Goal: Contribute content

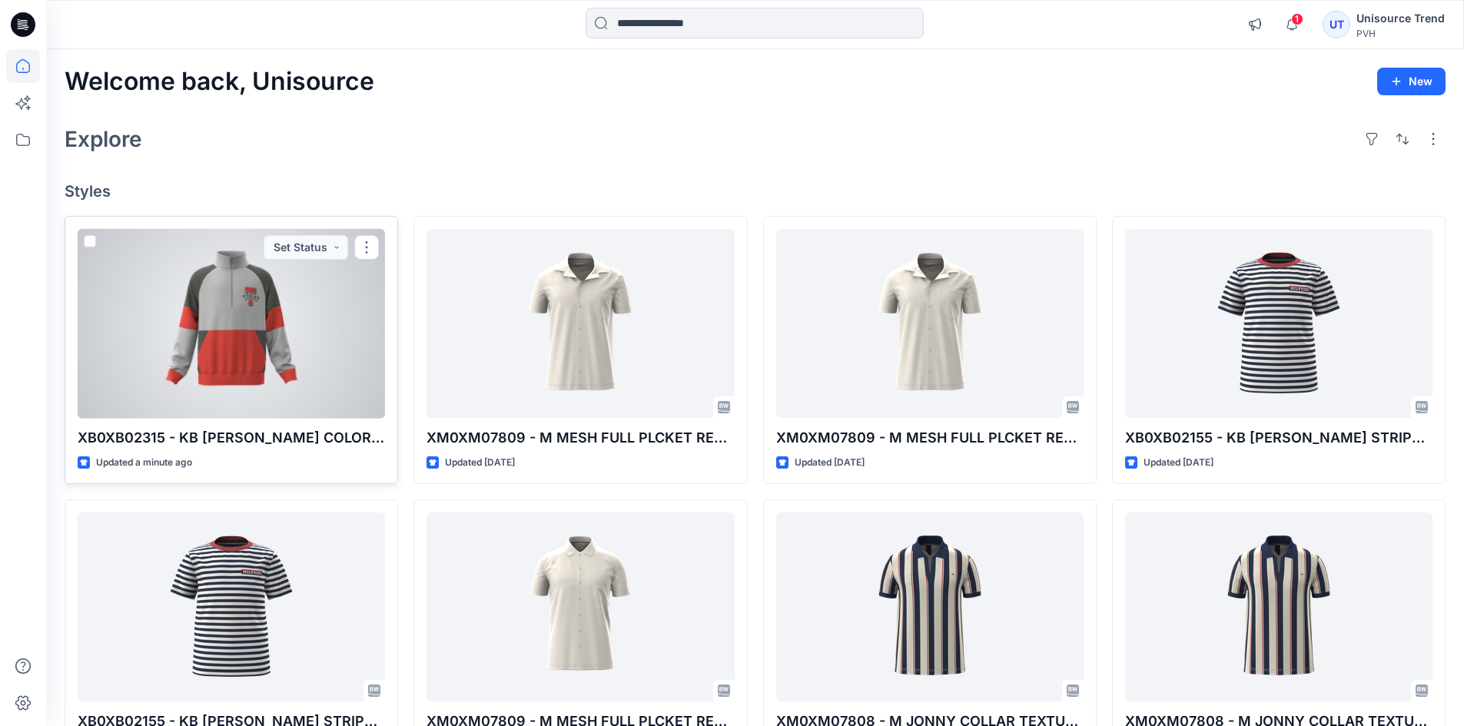
click at [335, 355] on div at bounding box center [231, 324] width 307 height 190
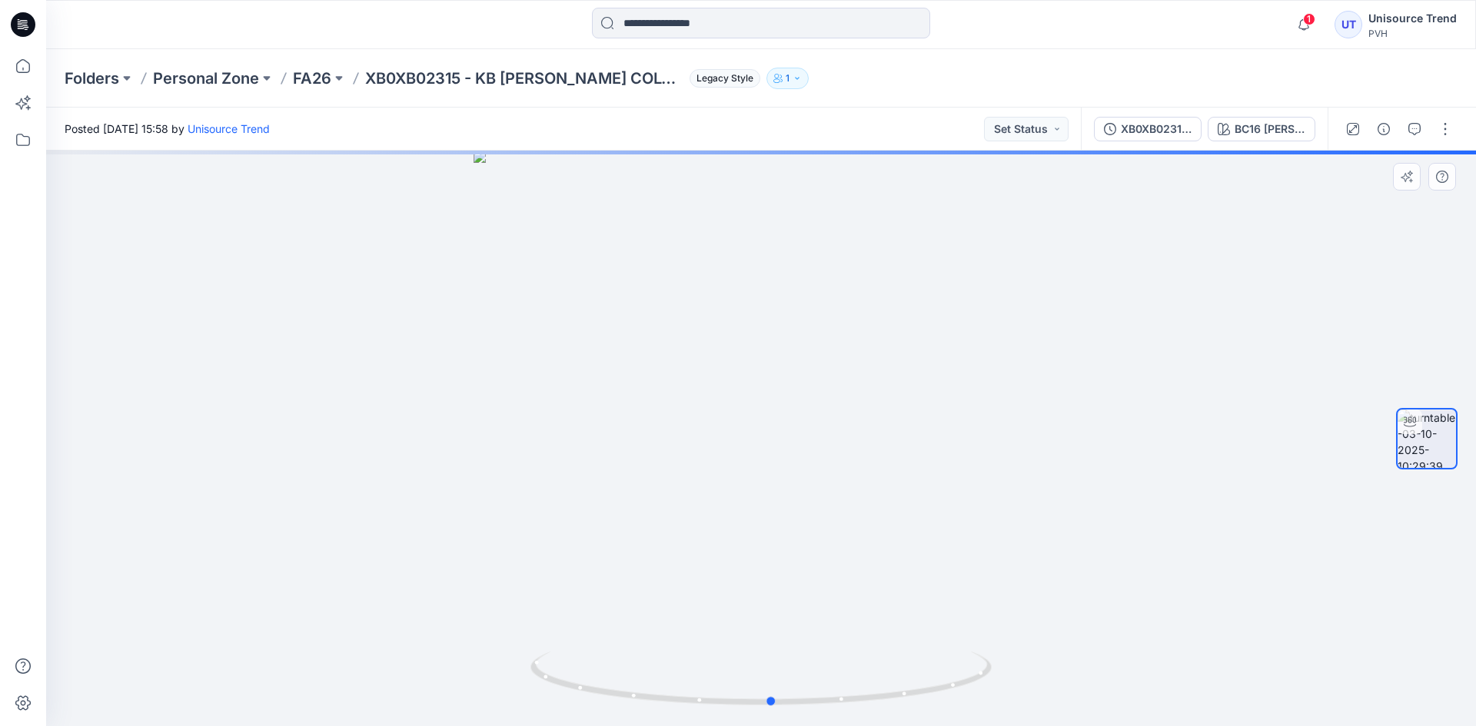
drag, startPoint x: 865, startPoint y: 488, endPoint x: 875, endPoint y: 486, distance: 11.0
click at [875, 486] on div at bounding box center [760, 439] width 1429 height 576
click at [1453, 133] on button "button" at bounding box center [1445, 129] width 25 height 25
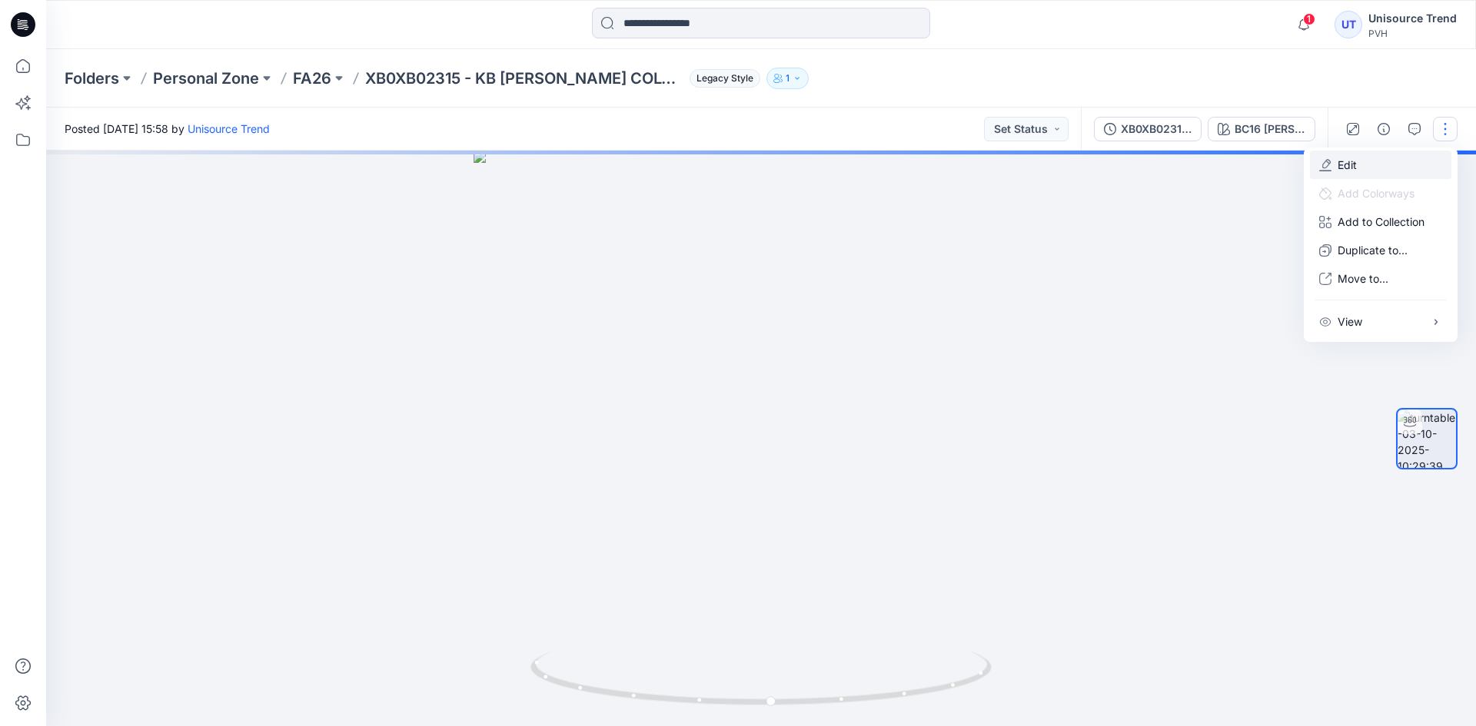
click at [1342, 176] on button "Edit" at bounding box center [1380, 165] width 141 height 28
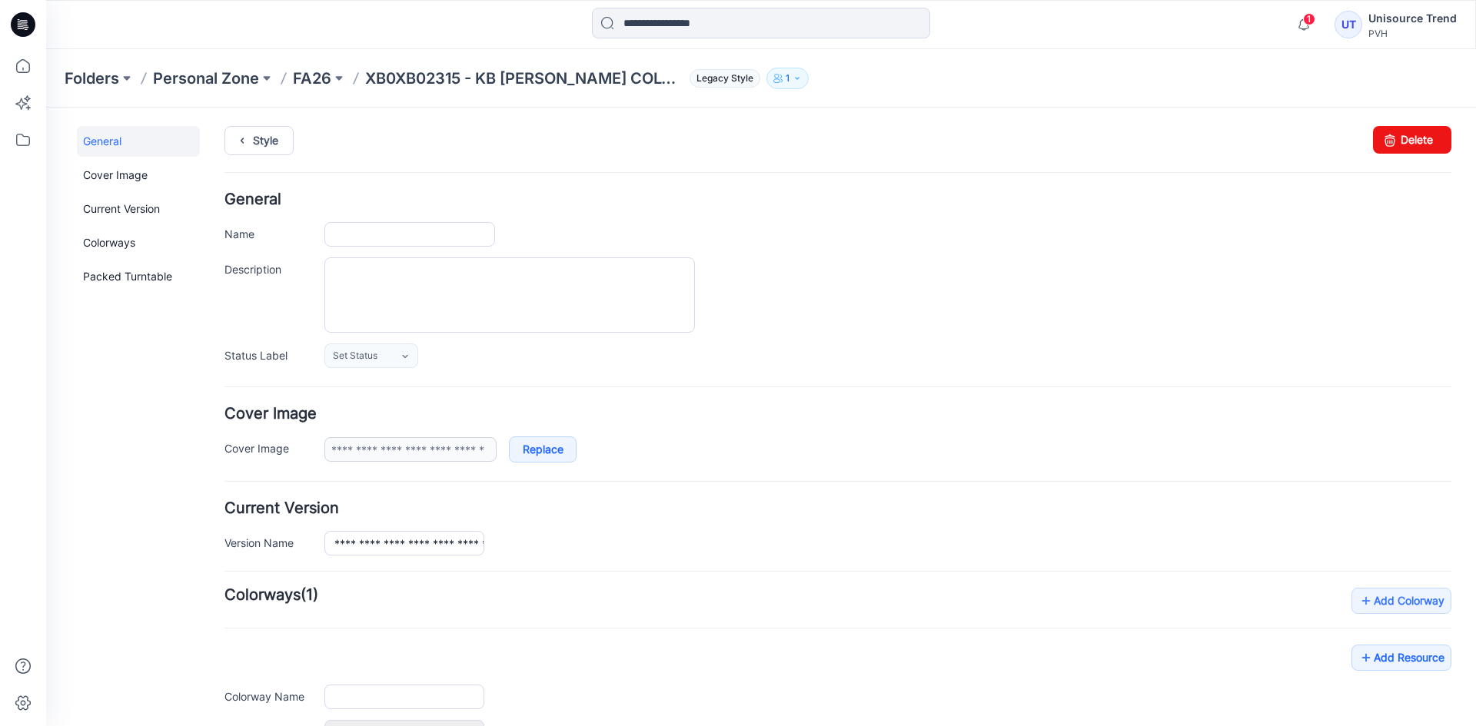
type input "**********"
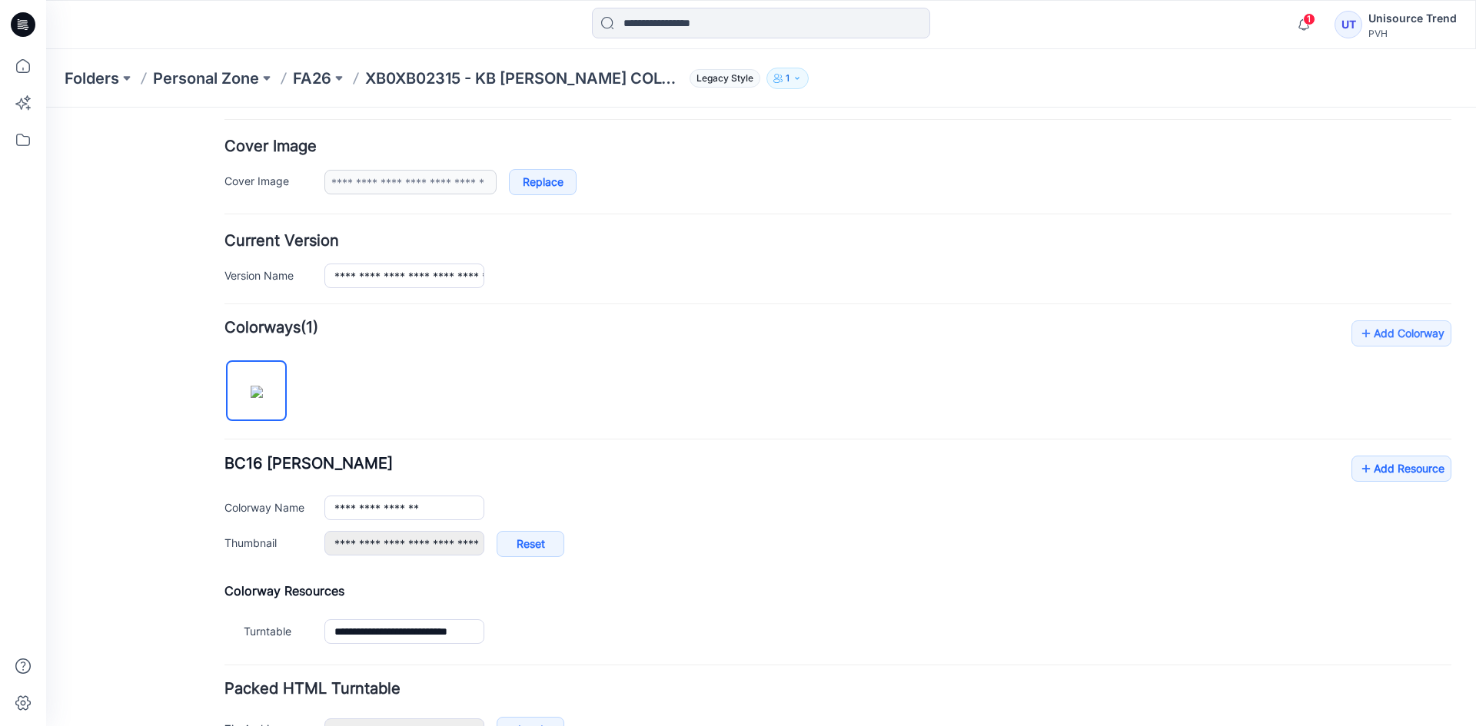
scroll to position [307, 0]
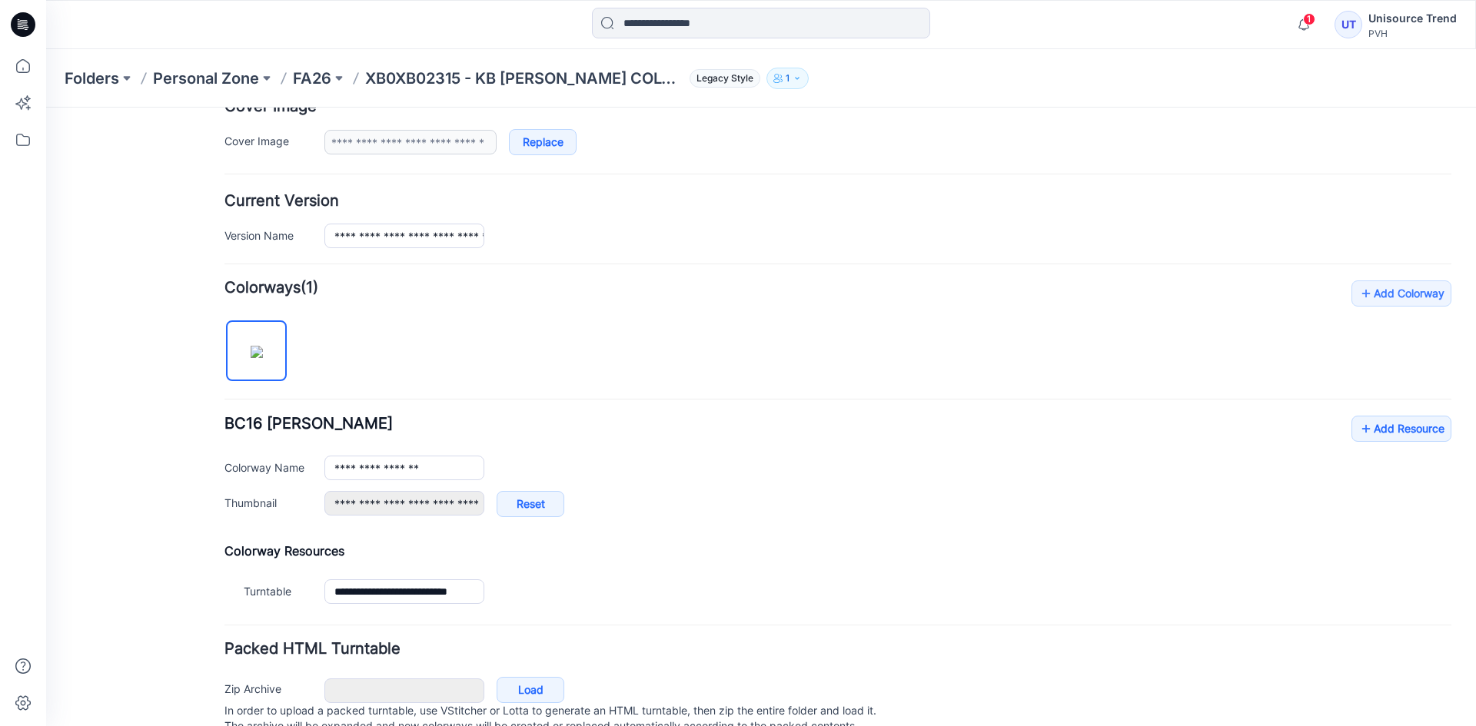
click at [1433, 411] on div "**********" at bounding box center [837, 445] width 1227 height 329
click at [1413, 437] on link "Add Resource" at bounding box center [1401, 429] width 100 height 26
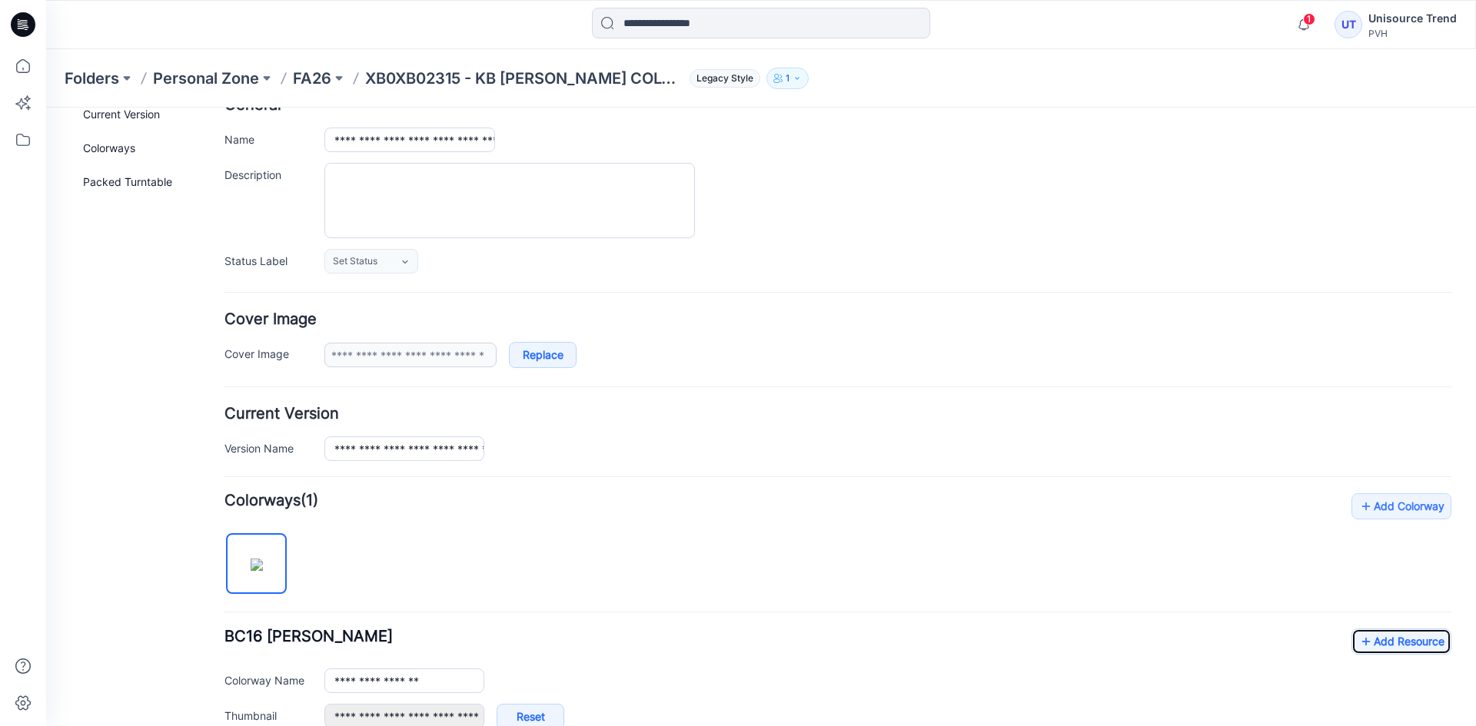
scroll to position [0, 0]
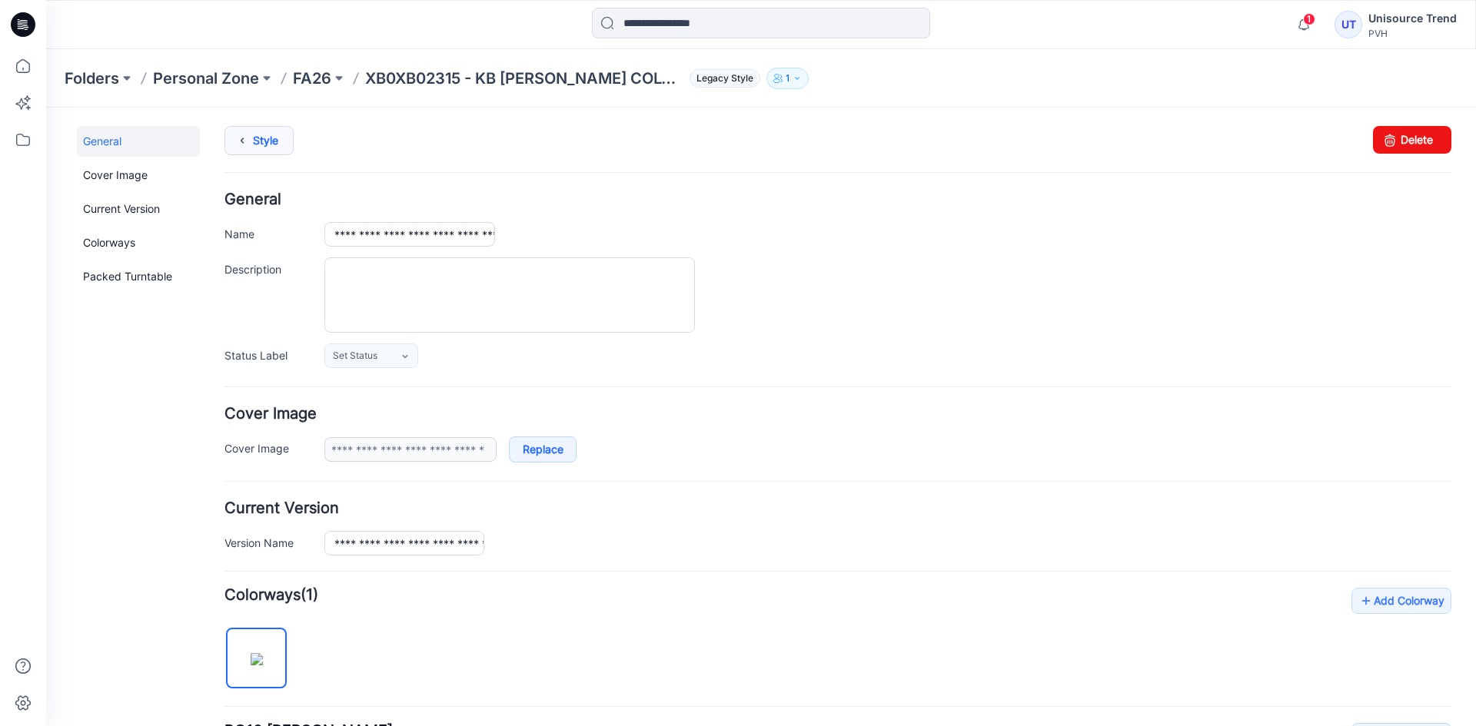
click at [238, 140] on icon at bounding box center [242, 141] width 22 height 28
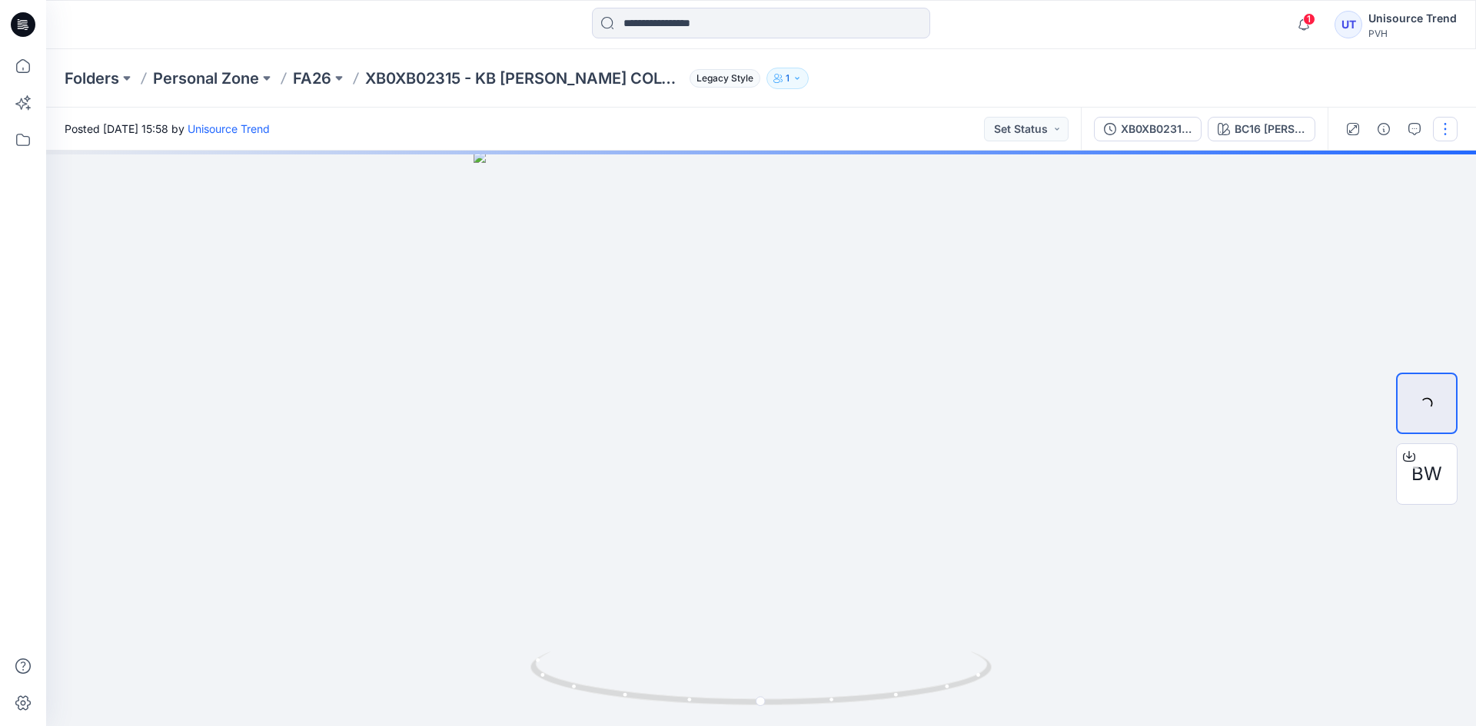
click at [1450, 126] on button "button" at bounding box center [1445, 129] width 25 height 25
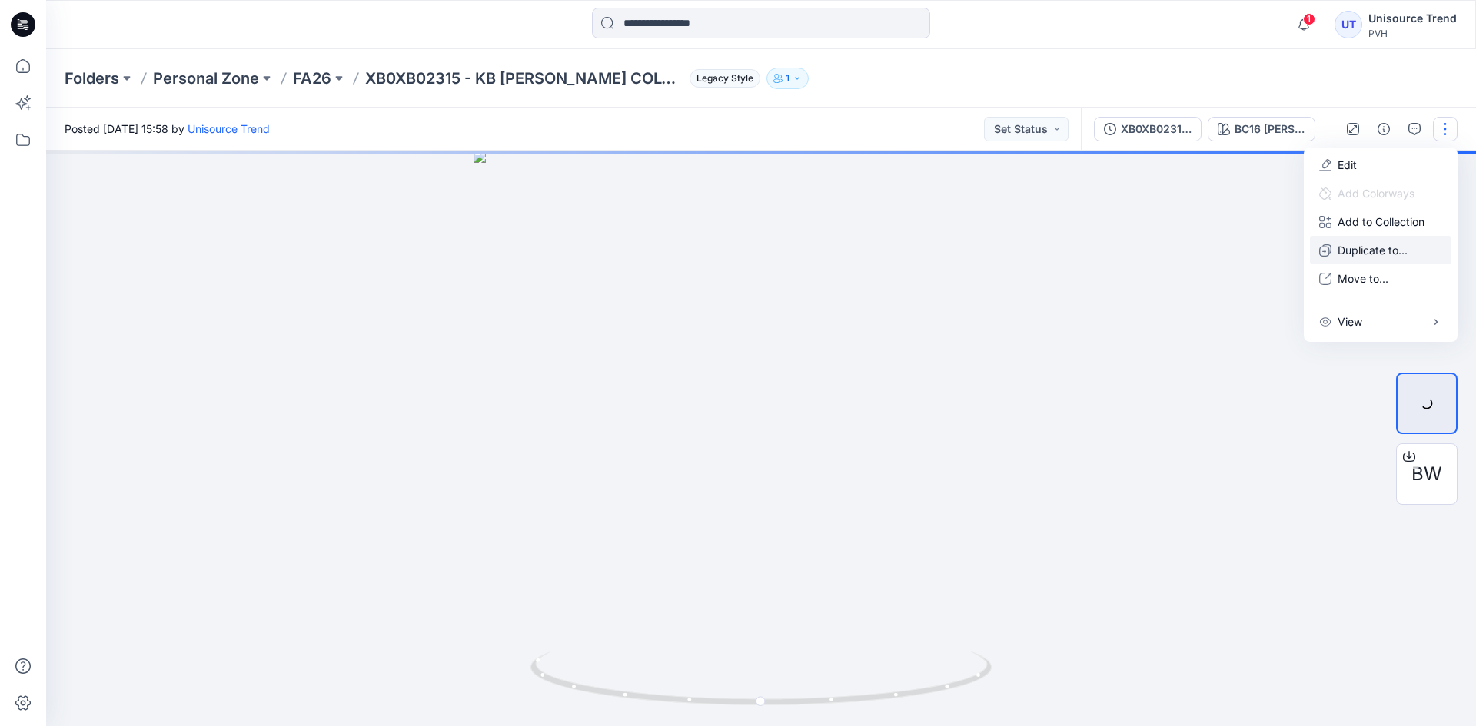
click at [1403, 250] on p "Duplicate to..." at bounding box center [1372, 250] width 70 height 16
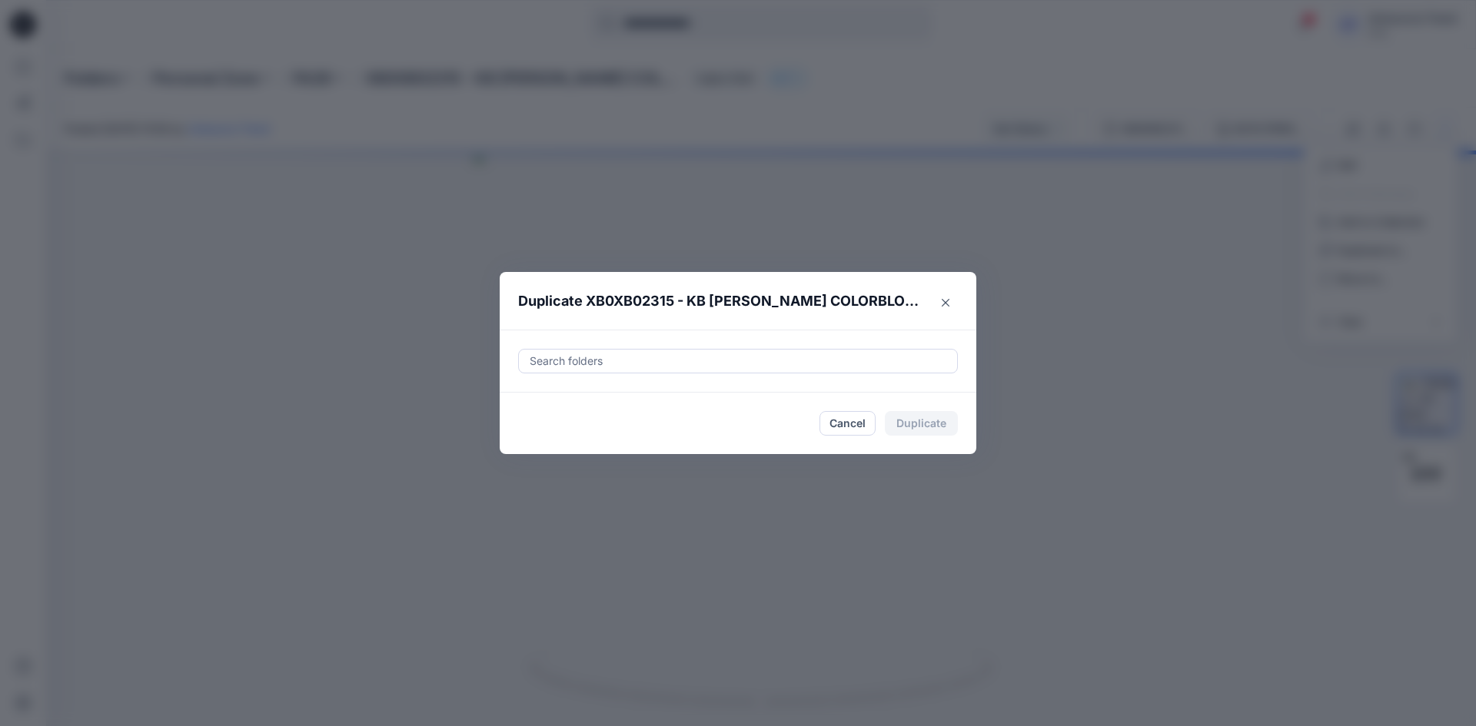
click at [569, 348] on div "Search folders" at bounding box center [738, 361] width 476 height 63
click at [572, 352] on div at bounding box center [738, 361] width 420 height 18
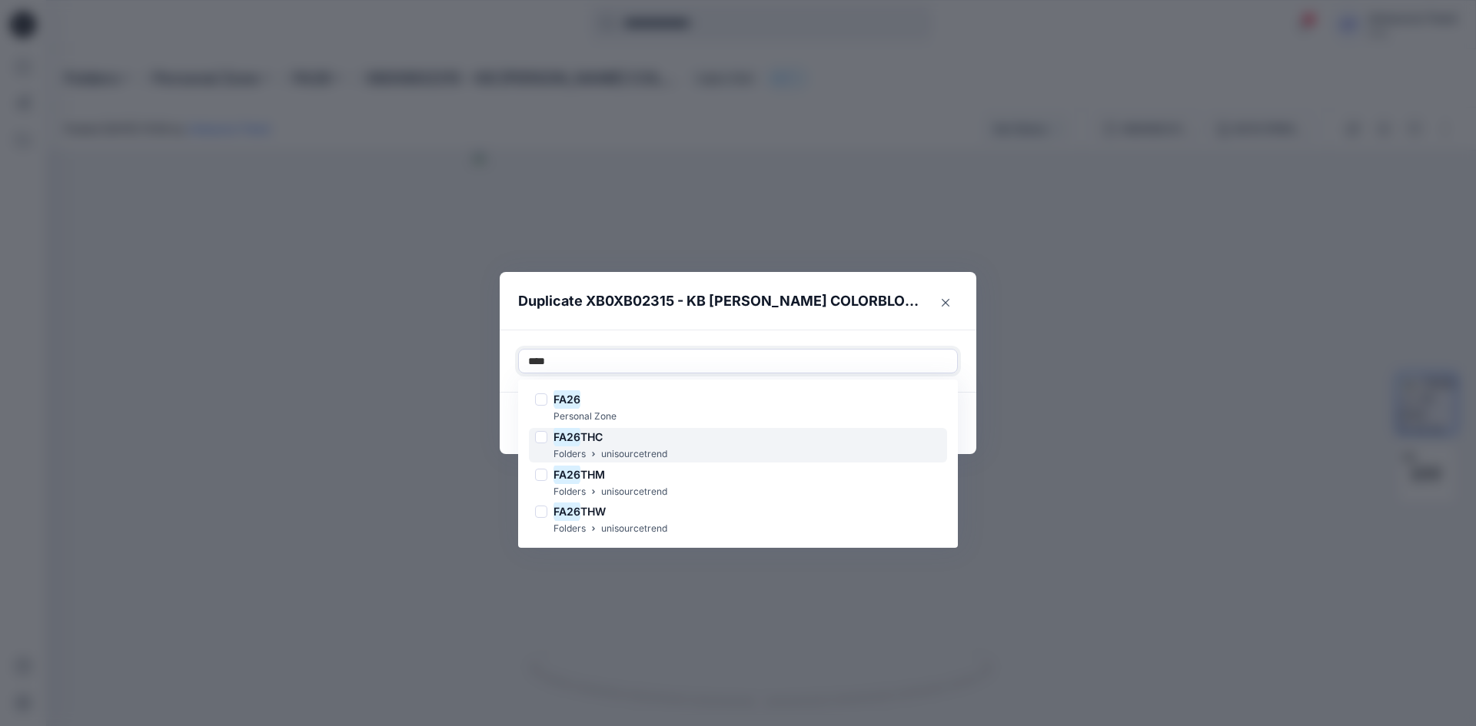
click at [546, 441] on div at bounding box center [541, 437] width 12 height 12
type input "****"
click at [506, 444] on footer "Cancel Duplicate" at bounding box center [738, 423] width 476 height 61
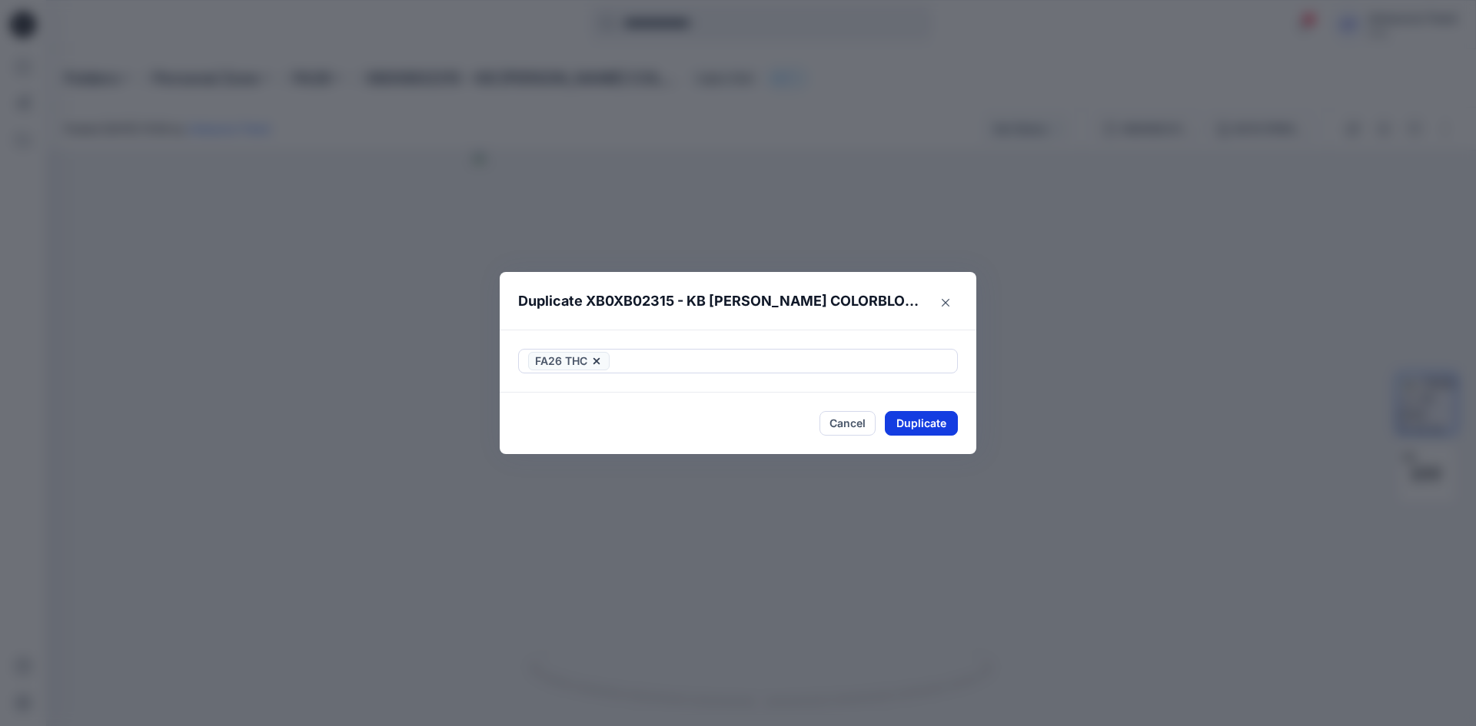
click at [938, 427] on button "Duplicate" at bounding box center [921, 423] width 73 height 25
click at [938, 427] on button "Close" at bounding box center [933, 424] width 50 height 25
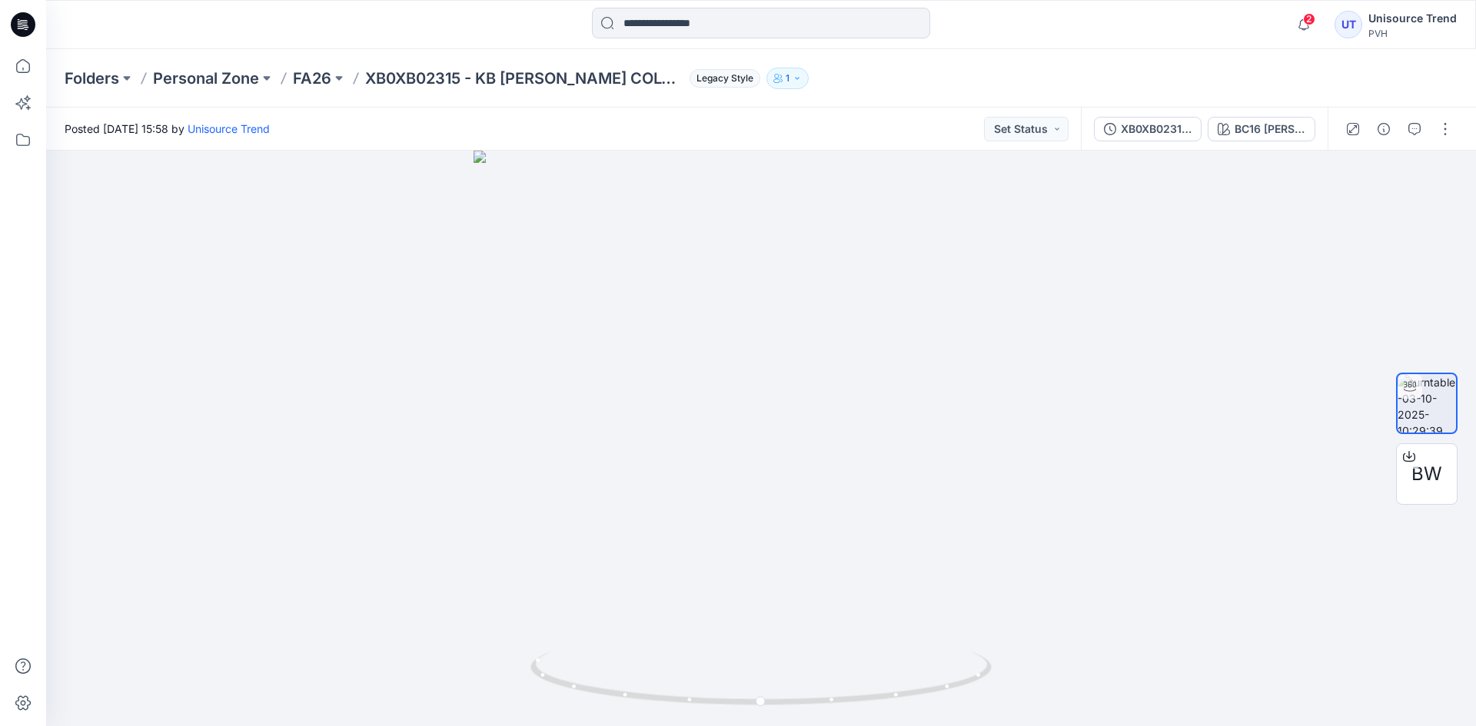
click at [23, 23] on icon at bounding box center [24, 22] width 7 height 1
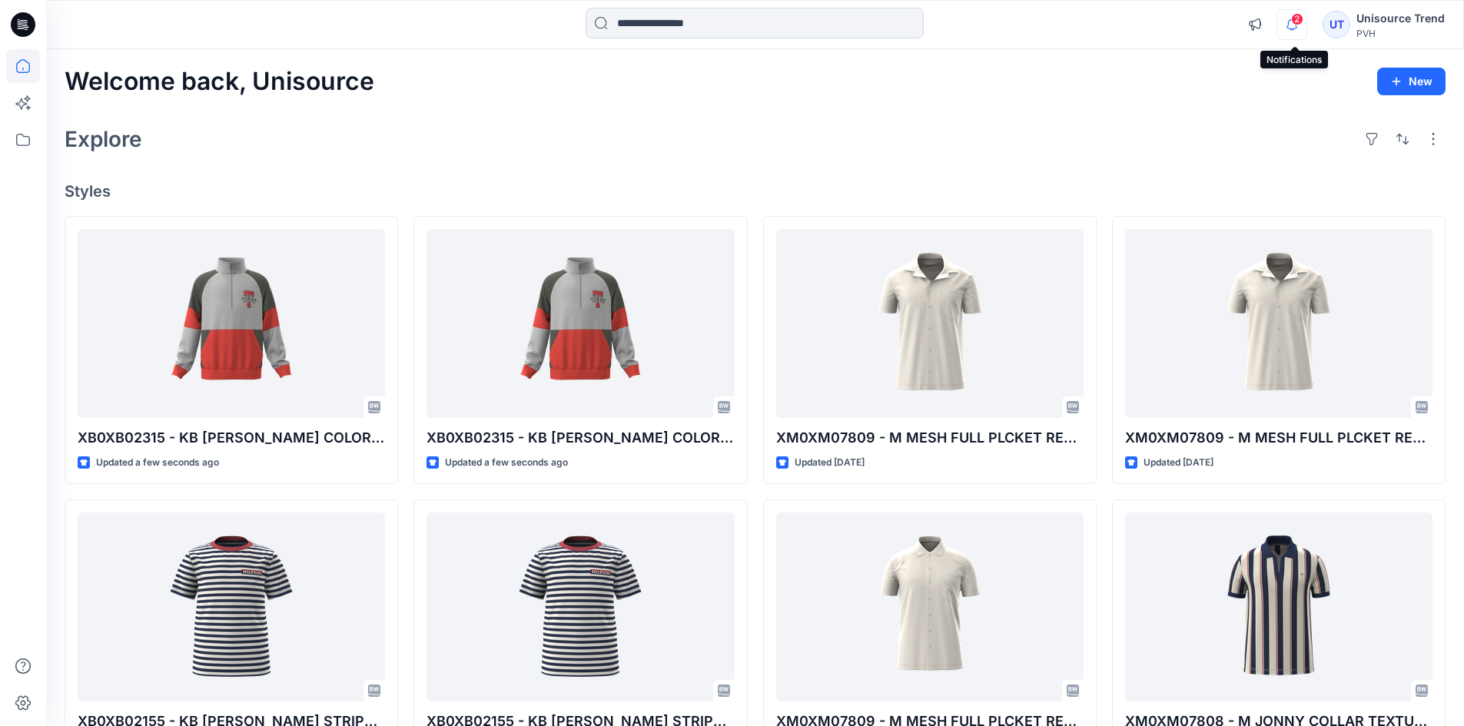
click at [1292, 21] on icon "button" at bounding box center [1292, 24] width 11 height 10
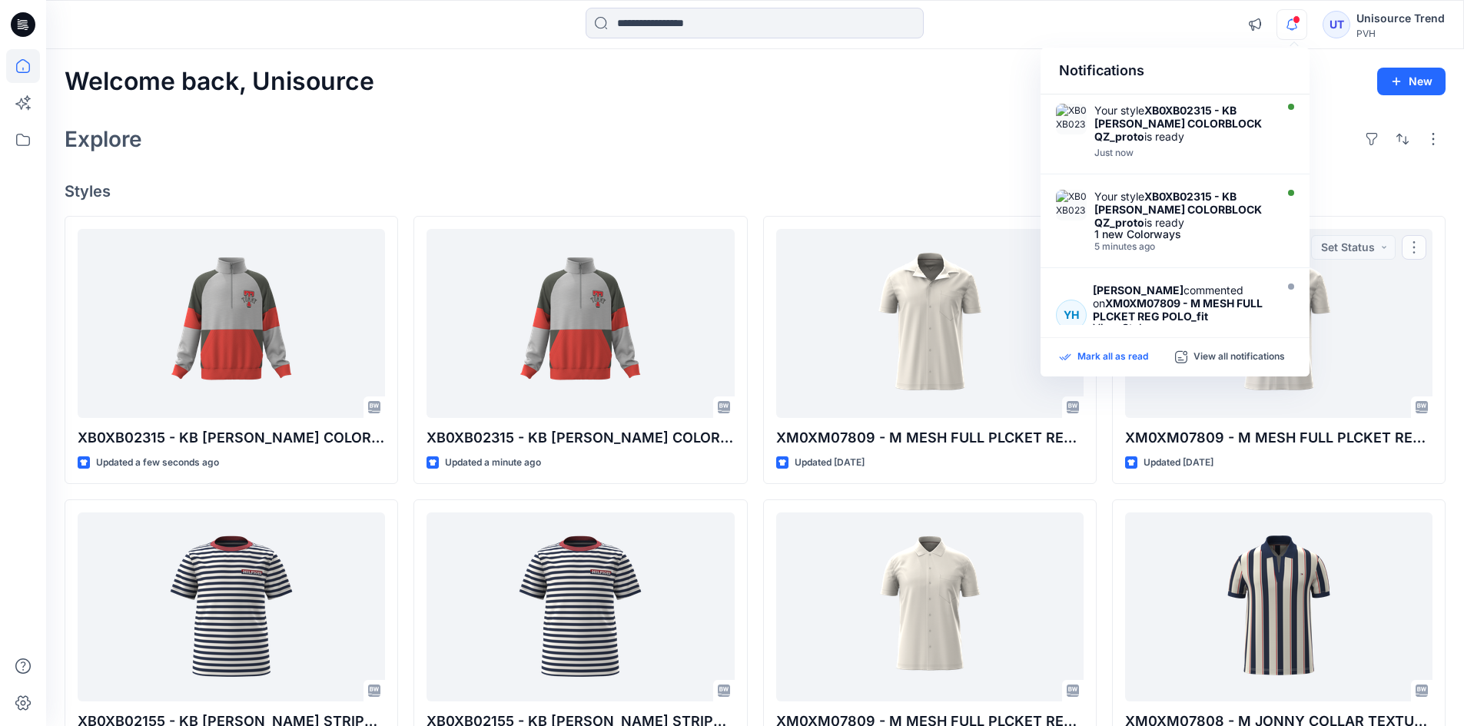
click at [1123, 359] on p "Mark all as read" at bounding box center [1112, 357] width 71 height 14
click at [822, 118] on div "Welcome back, Unisource New Explore Styles XB0XB02315 - KB FINN COLORBLOCK QZ_p…" at bounding box center [755, 587] width 1418 height 1076
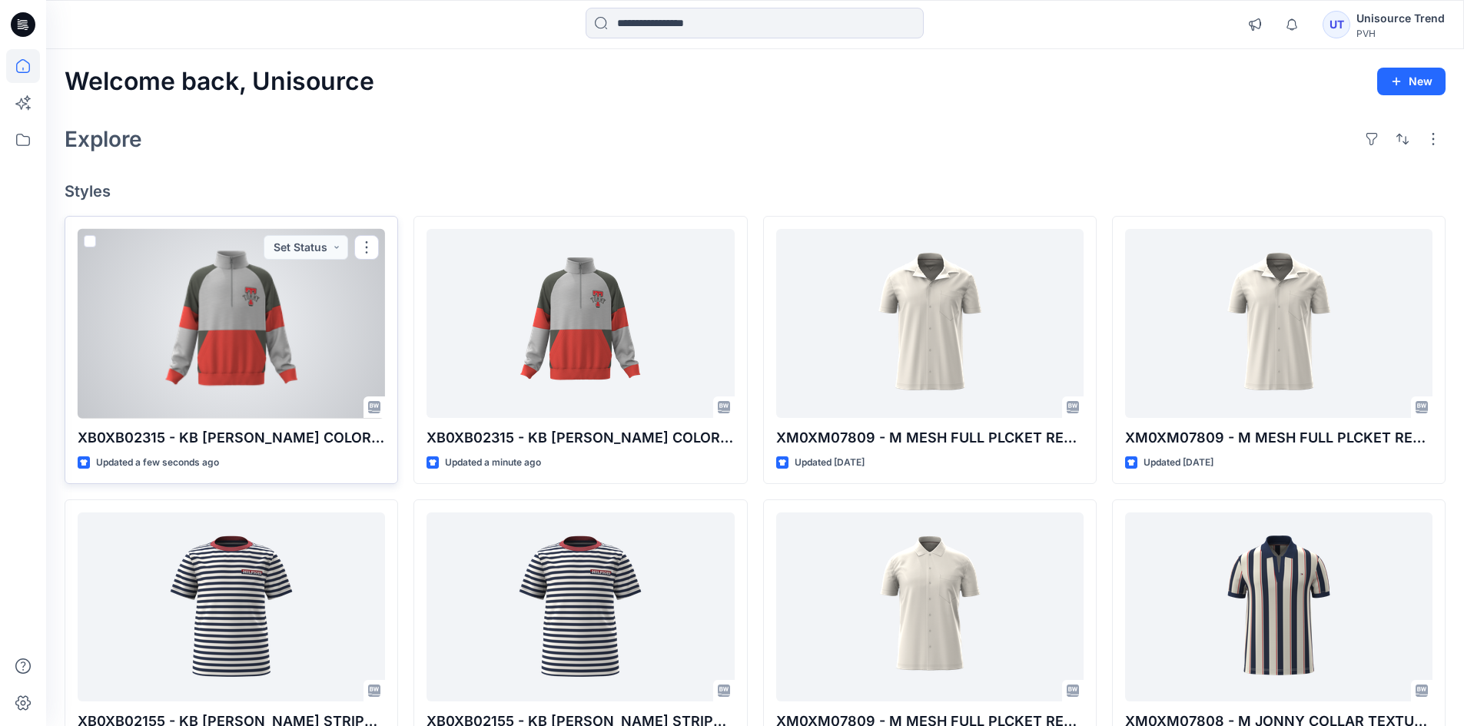
click at [226, 309] on div at bounding box center [231, 324] width 307 height 190
